Goal: Find specific page/section: Find specific page/section

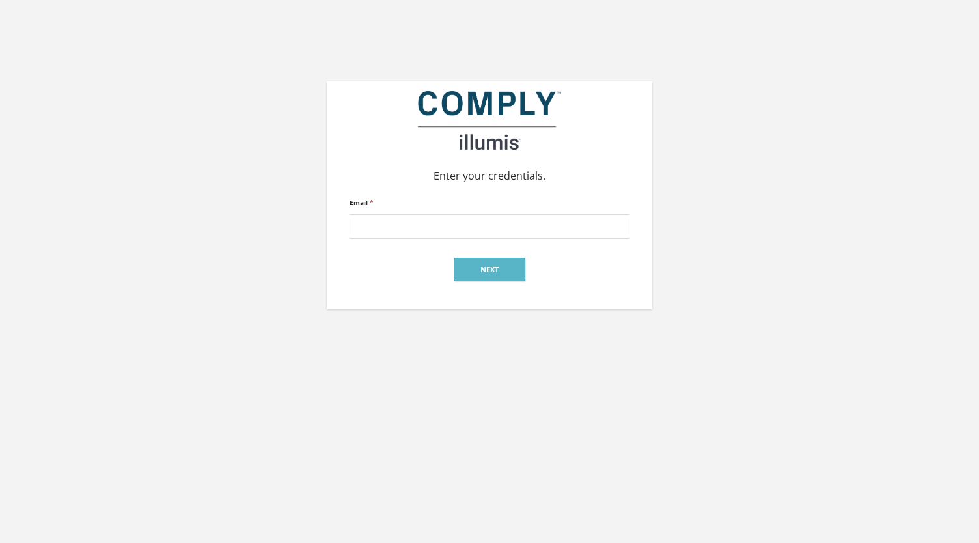
click at [453, 226] on input "Email *" at bounding box center [490, 226] width 280 height 25
type input "[PERSON_NAME][EMAIL_ADDRESS][PERSON_NAME][DOMAIN_NAME]"
click at [494, 267] on button "Next" at bounding box center [490, 269] width 72 height 23
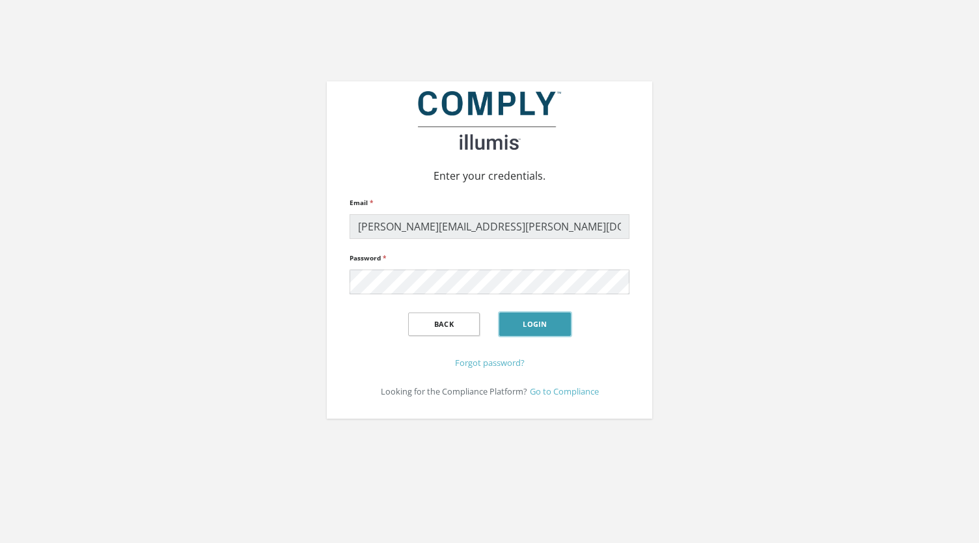
click at [518, 324] on button "Login" at bounding box center [535, 324] width 72 height 23
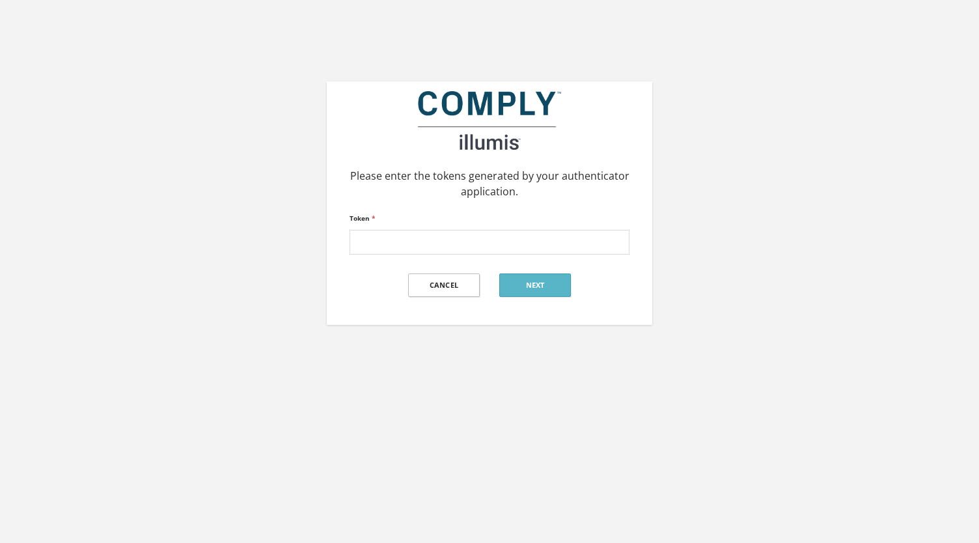
click at [61, 298] on div "Please enter the tokens generated by your authenticator application. Token * Ca…" at bounding box center [489, 162] width 979 height 325
paste input "286905"
type input "286905"
click at [525, 277] on button "Next" at bounding box center [535, 285] width 72 height 23
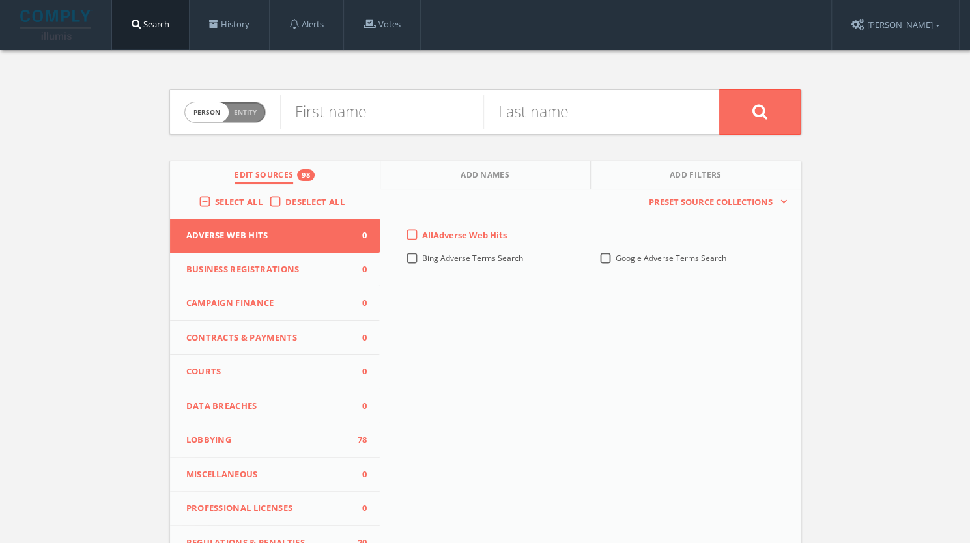
click at [285, 197] on label "Deselect All" at bounding box center [318, 202] width 66 height 13
click at [0, 0] on input "Deselect All" at bounding box center [0, 0] width 0 height 0
click at [212, 199] on div "Select All" at bounding box center [234, 202] width 70 height 12
click at [215, 199] on label "Select All" at bounding box center [242, 202] width 54 height 13
click at [0, 0] on input "Select All" at bounding box center [0, 0] width 0 height 0
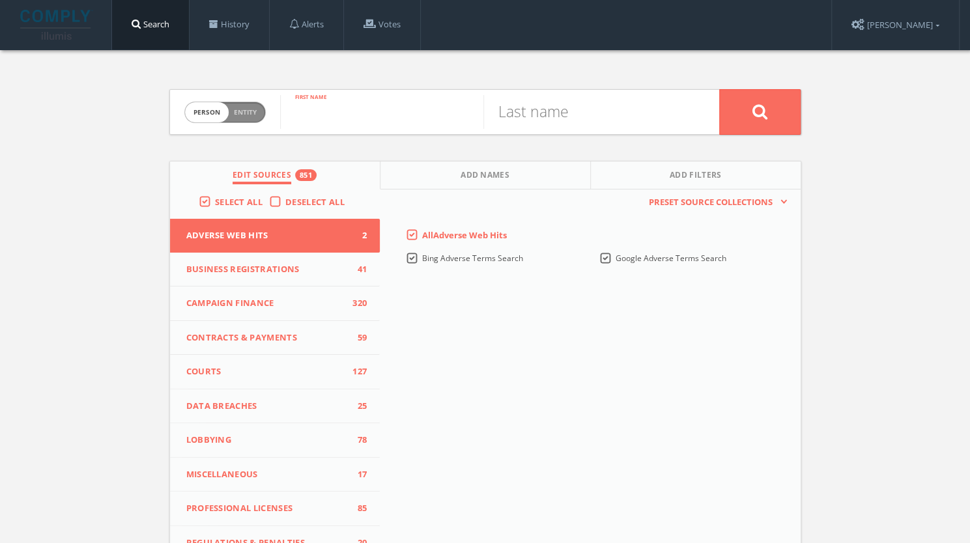
click at [359, 111] on input "text" at bounding box center [381, 112] width 203 height 34
type input "[PERSON_NAME]"
click at [547, 117] on input "text" at bounding box center [584, 112] width 203 height 34
type input "[PERSON_NAME]"
click at [759, 109] on icon at bounding box center [759, 112] width 16 height 16
